Goal: Information Seeking & Learning: Compare options

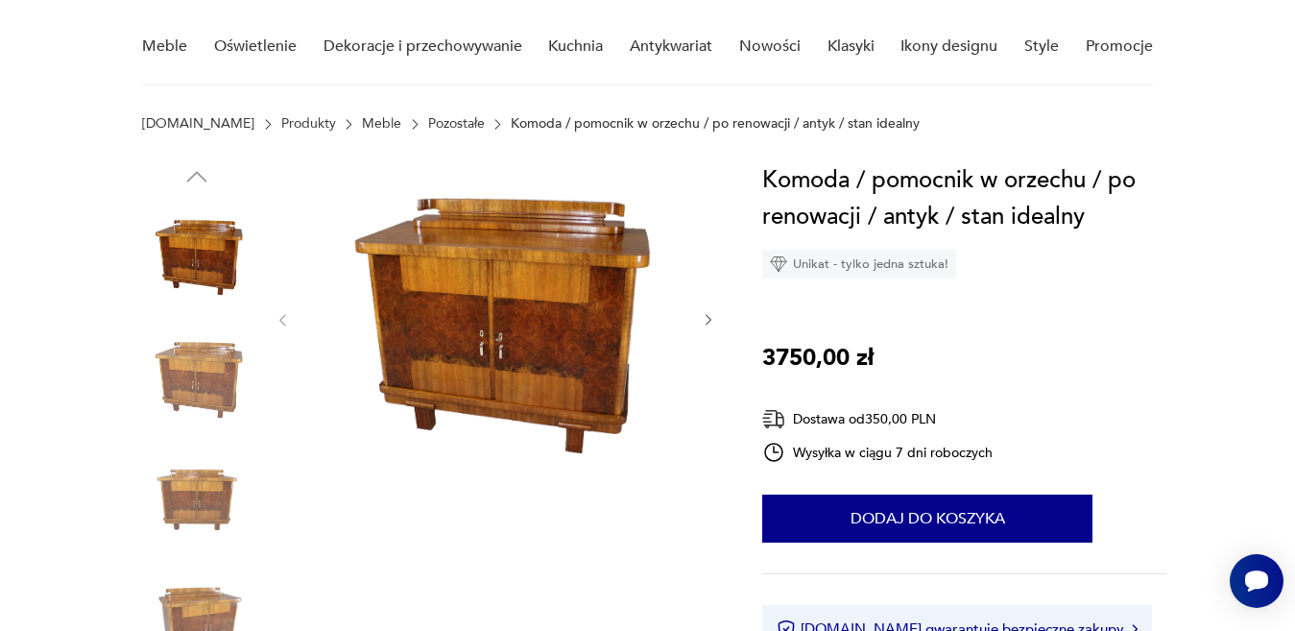
scroll to position [154, 0]
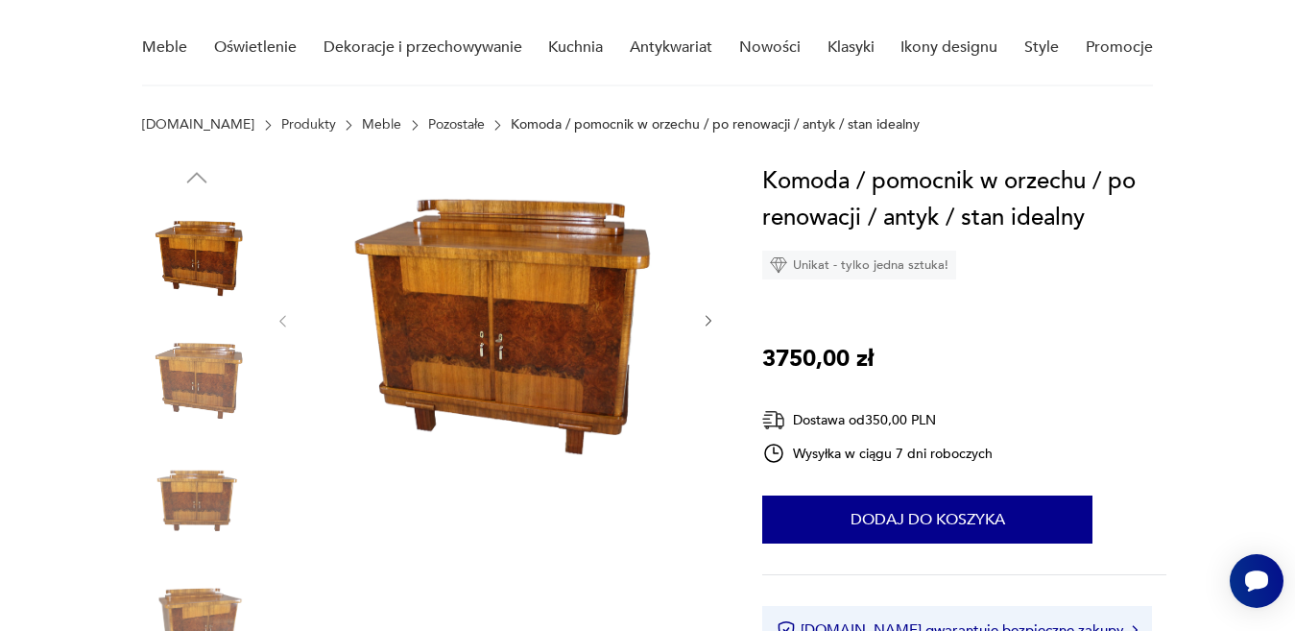
click at [706, 314] on icon "button" at bounding box center [709, 321] width 16 height 16
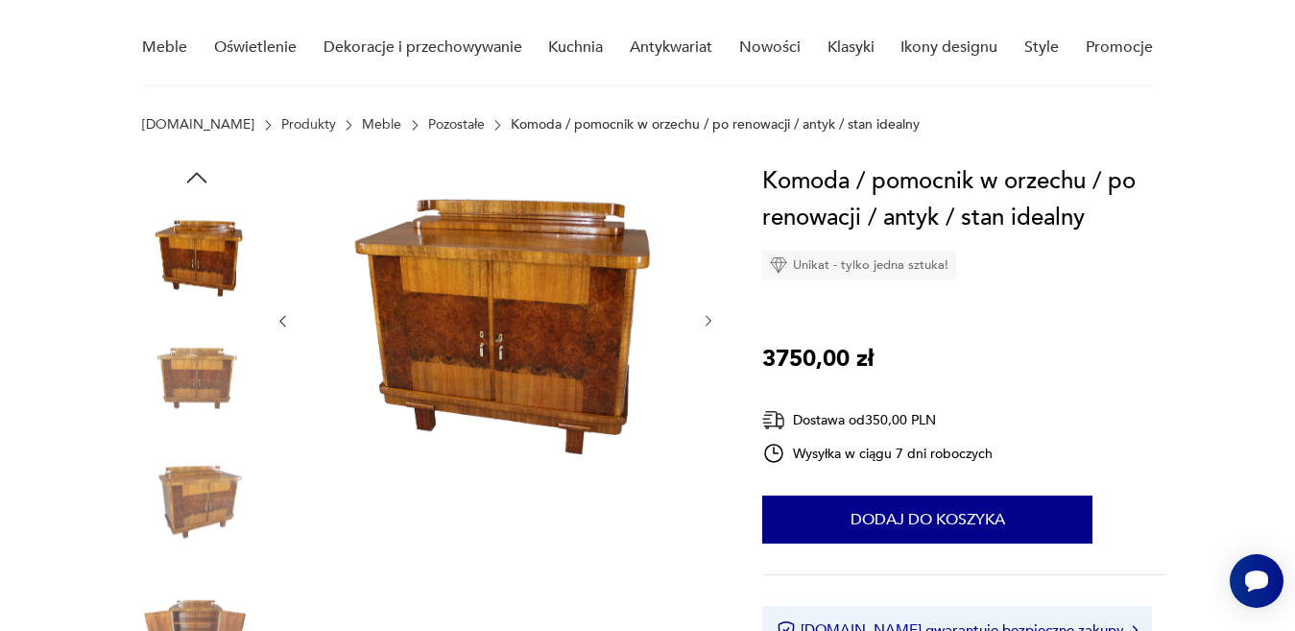
click at [706, 314] on icon "button" at bounding box center [709, 321] width 16 height 16
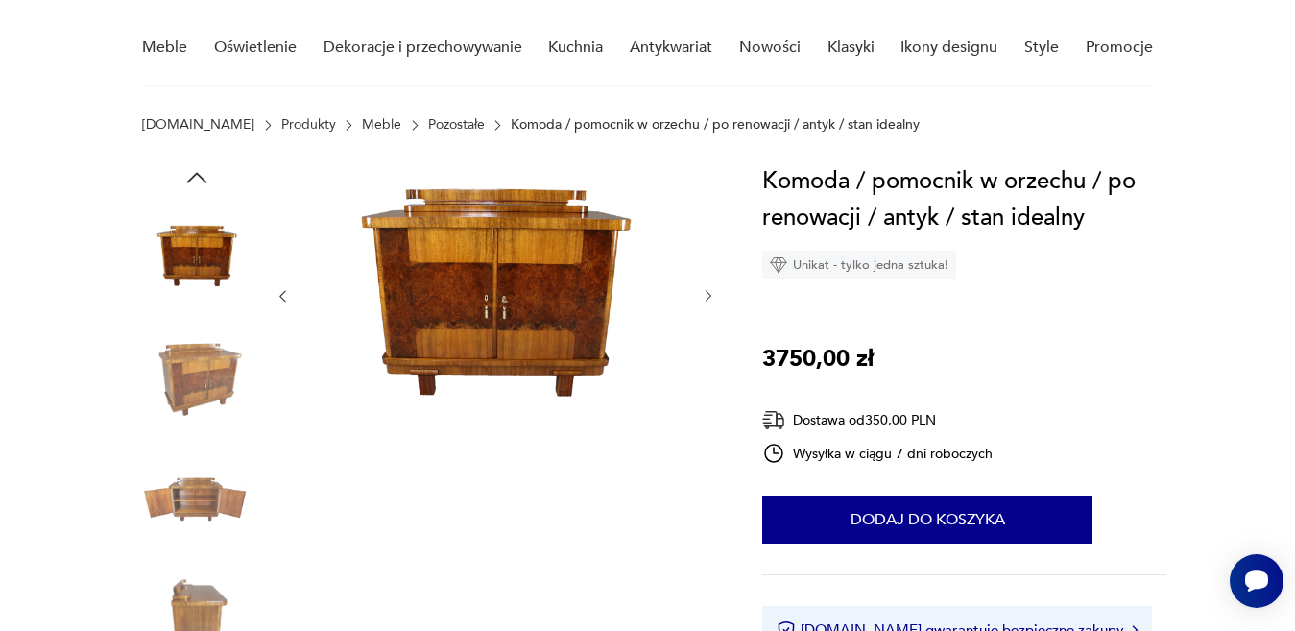
click at [706, 315] on div at bounding box center [496, 296] width 442 height 266
click at [705, 295] on icon "button" at bounding box center [709, 296] width 16 height 16
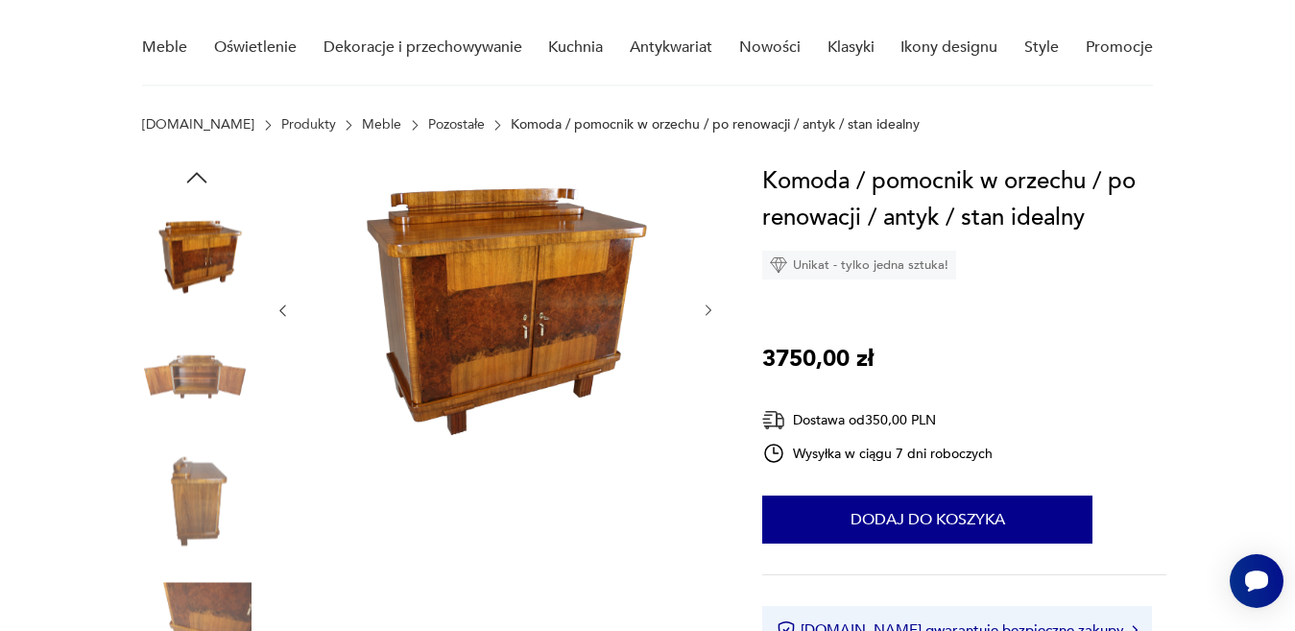
click at [705, 295] on div at bounding box center [496, 310] width 442 height 295
click at [707, 311] on icon "button" at bounding box center [709, 310] width 16 height 16
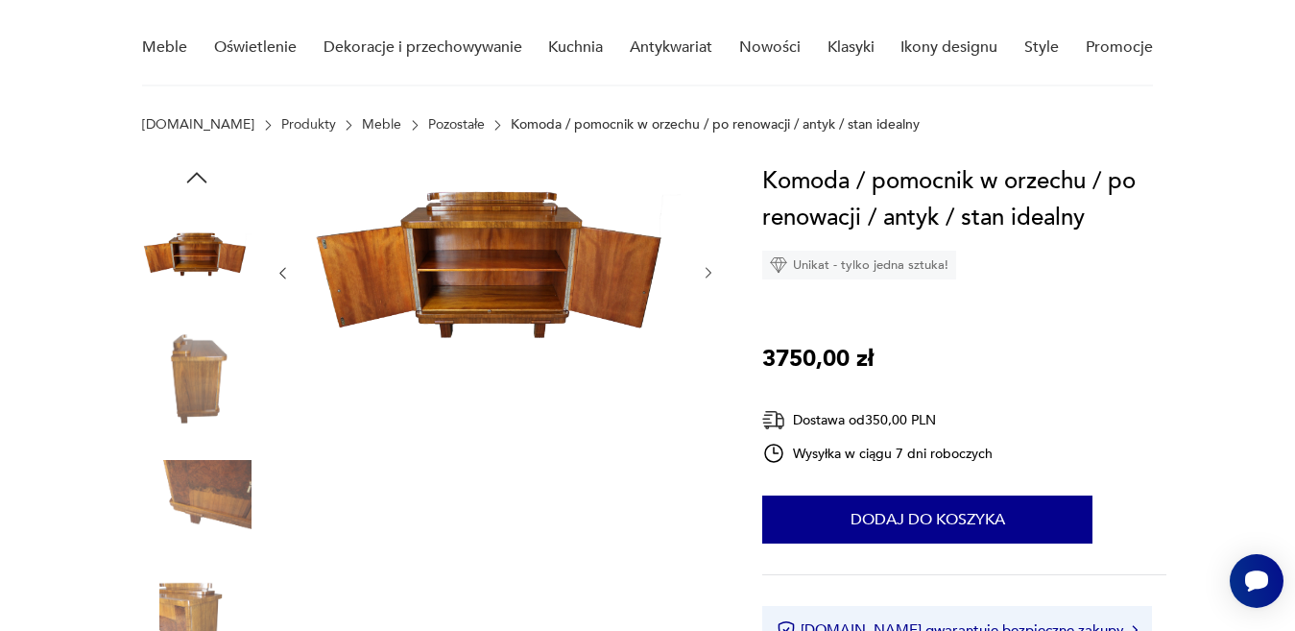
click at [708, 311] on div at bounding box center [496, 273] width 442 height 220
click at [709, 270] on icon "button" at bounding box center [709, 273] width 16 height 16
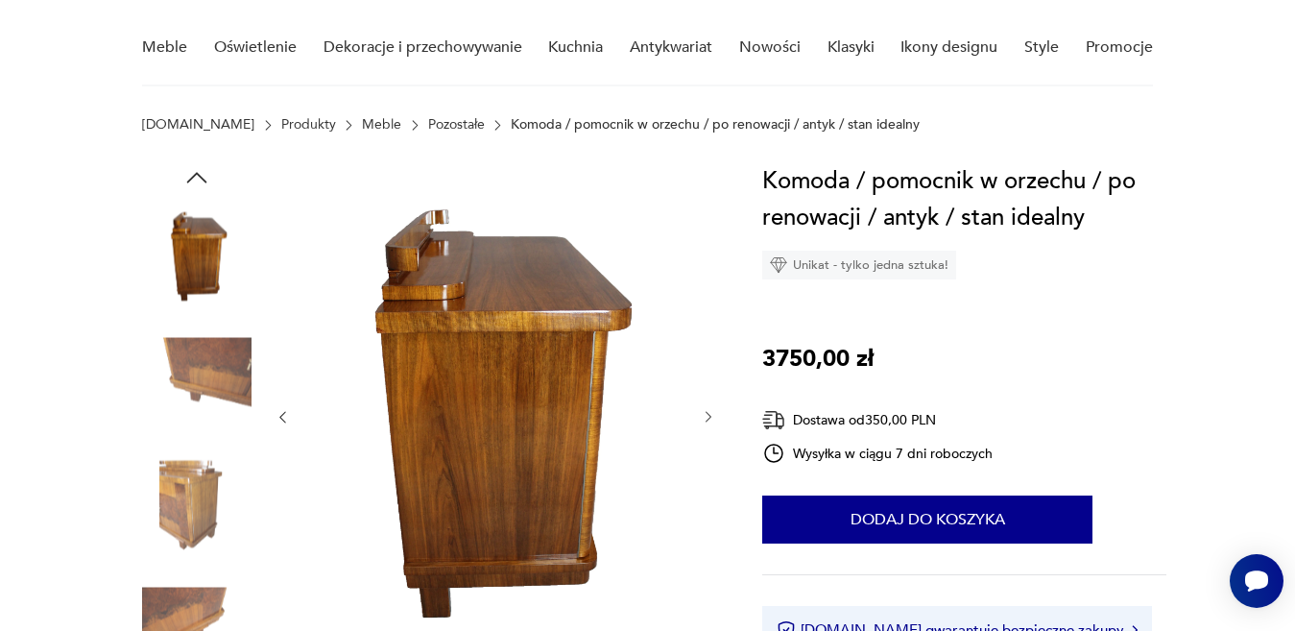
click at [709, 270] on div at bounding box center [496, 417] width 442 height 508
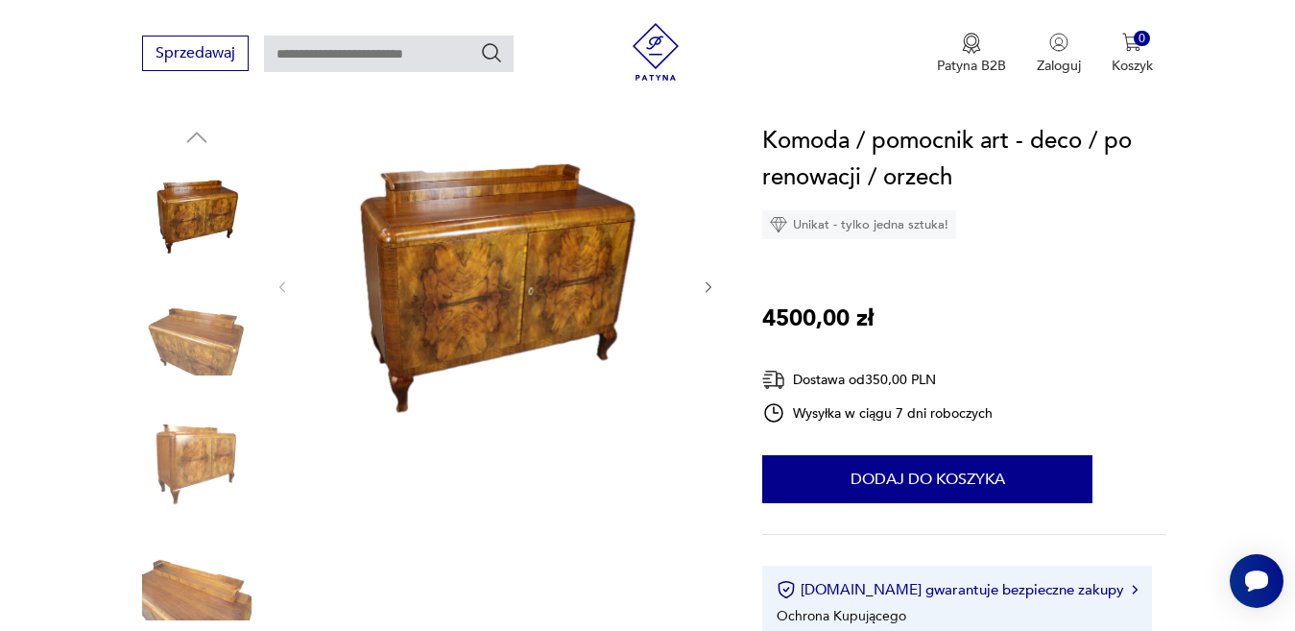
scroll to position [192, 0]
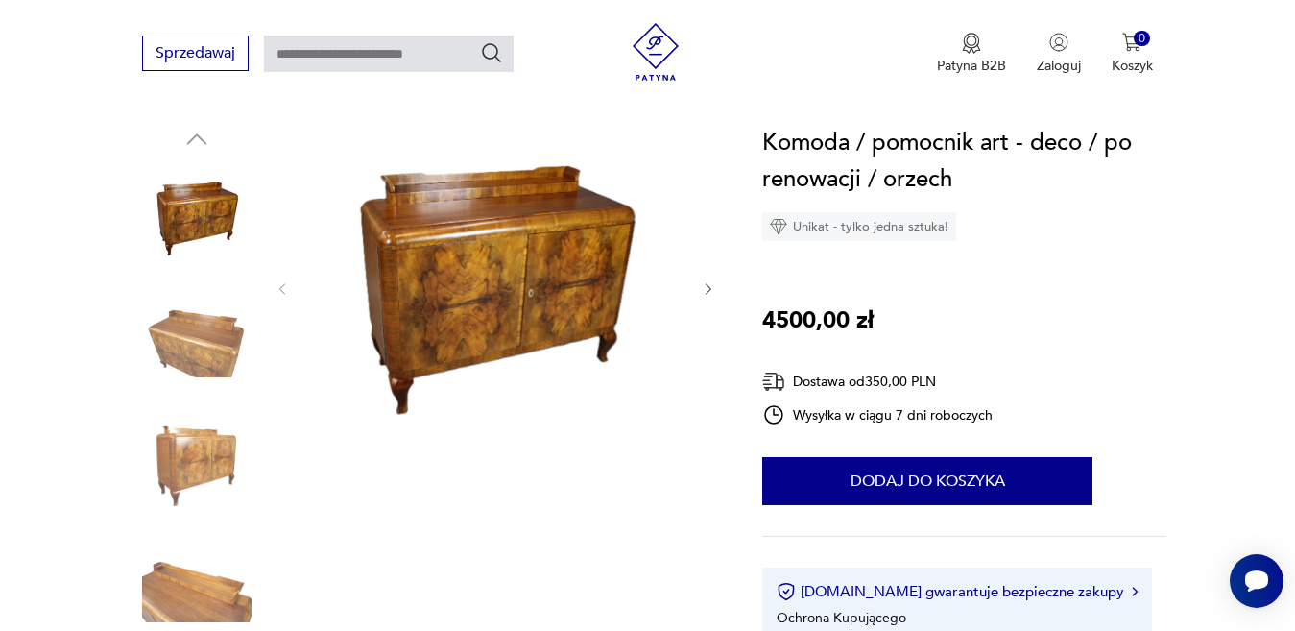
click at [706, 283] on icon "button" at bounding box center [709, 289] width 6 height 12
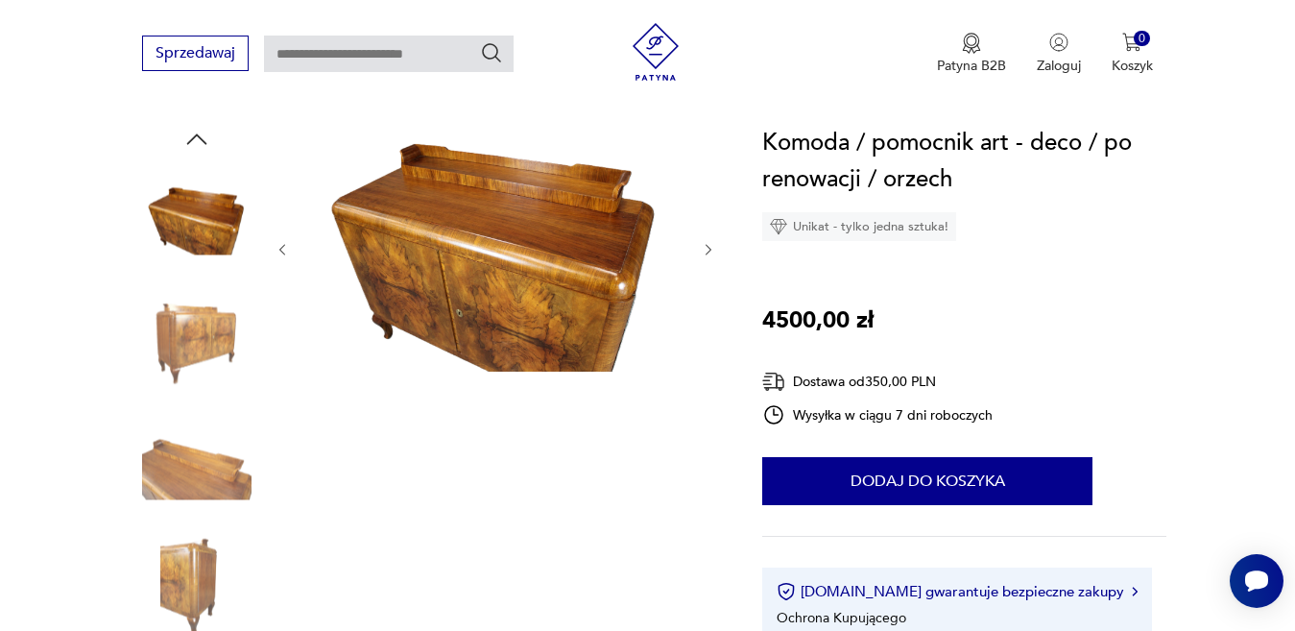
click at [706, 283] on div at bounding box center [496, 250] width 442 height 250
click at [704, 251] on icon "button" at bounding box center [709, 250] width 16 height 16
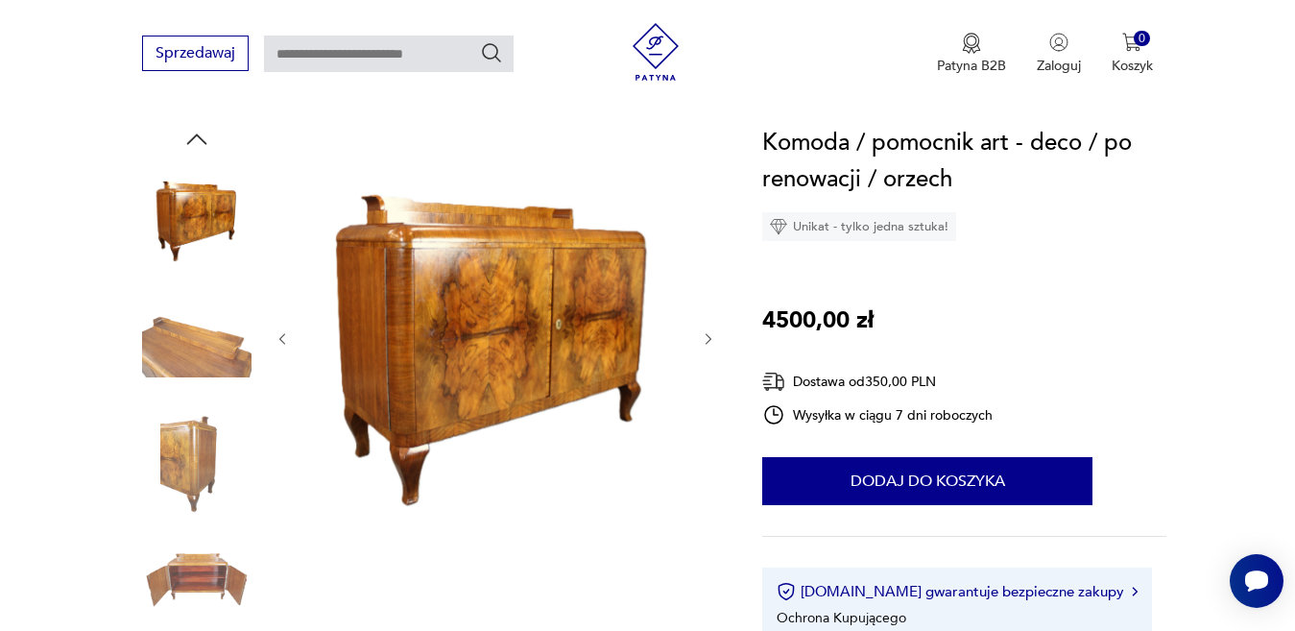
click at [704, 339] on icon "button" at bounding box center [709, 339] width 16 height 16
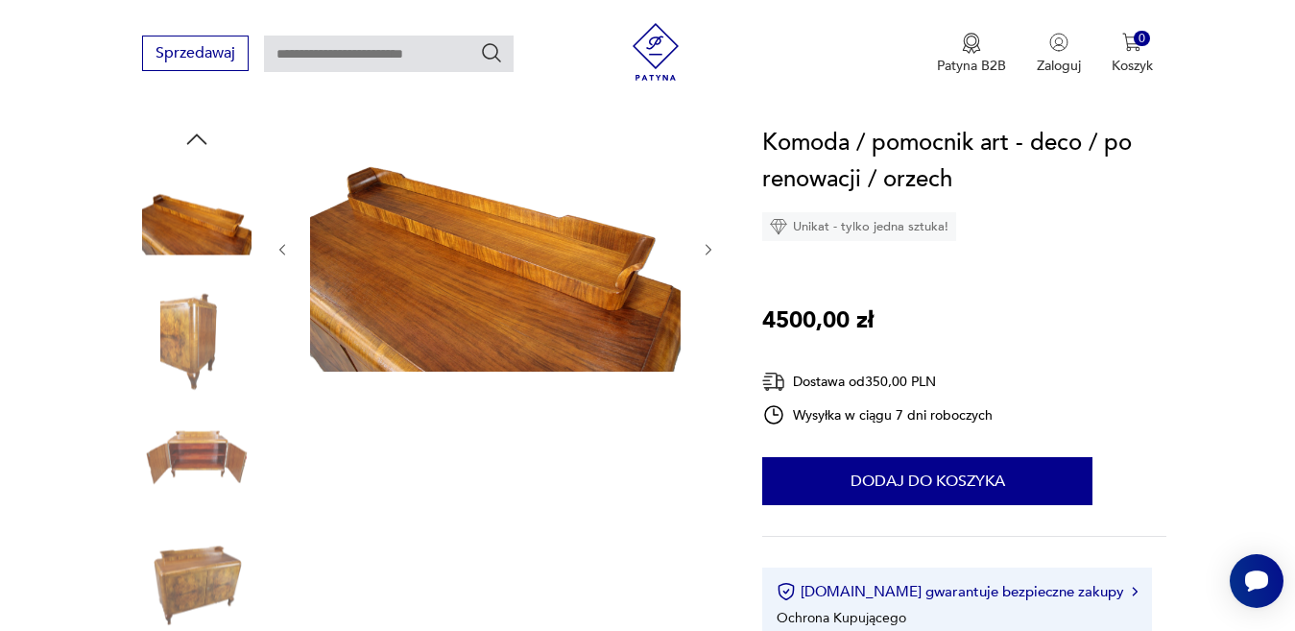
click at [704, 339] on div at bounding box center [496, 250] width 442 height 250
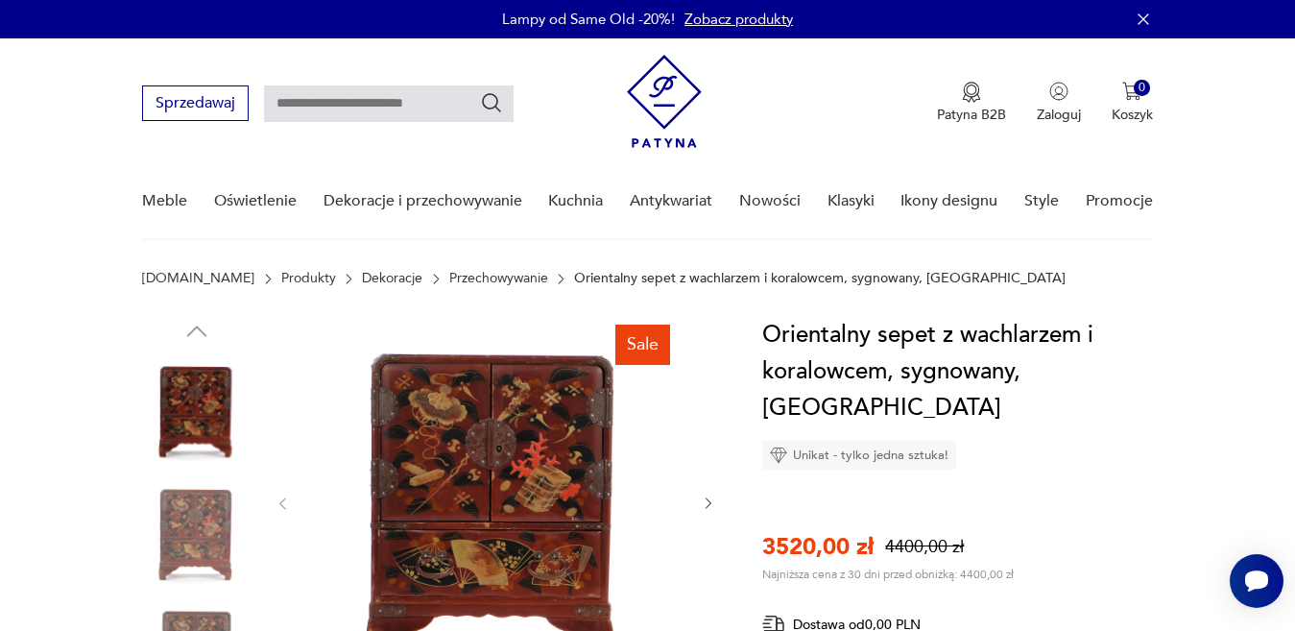
click at [252, 70] on div "Sprzedawaj Patyna B2B Zaloguj 0 Koszyk Twój koszyk ( 0 ) Brak produktów w koszy…" at bounding box center [647, 93] width 1010 height 110
